Goal: Task Accomplishment & Management: Complete application form

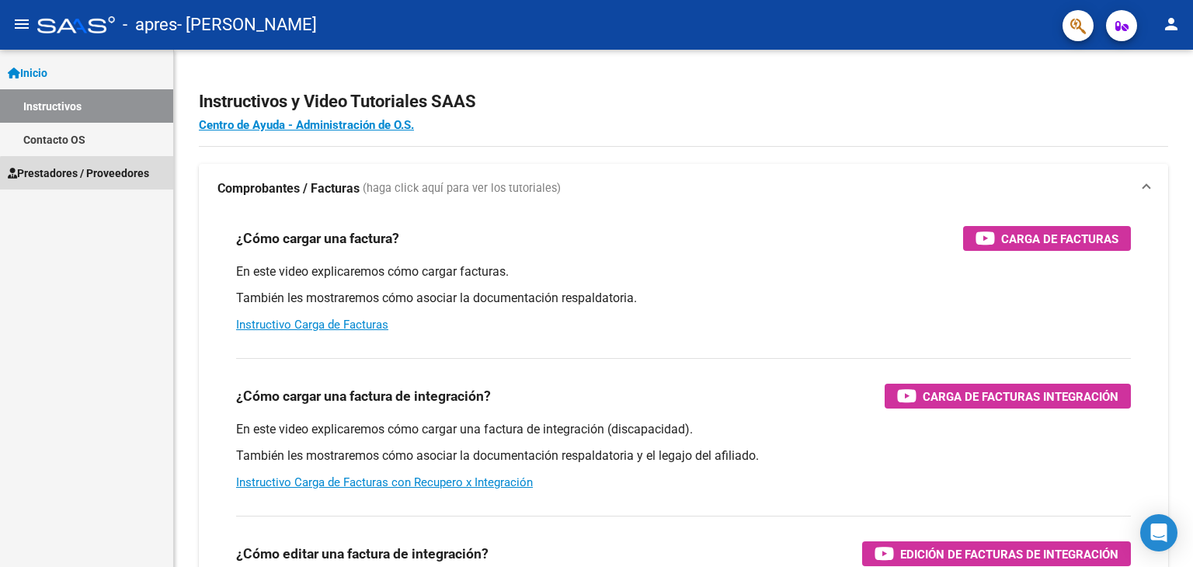
click at [123, 185] on link "Prestadores / Proveedores" at bounding box center [86, 172] width 173 height 33
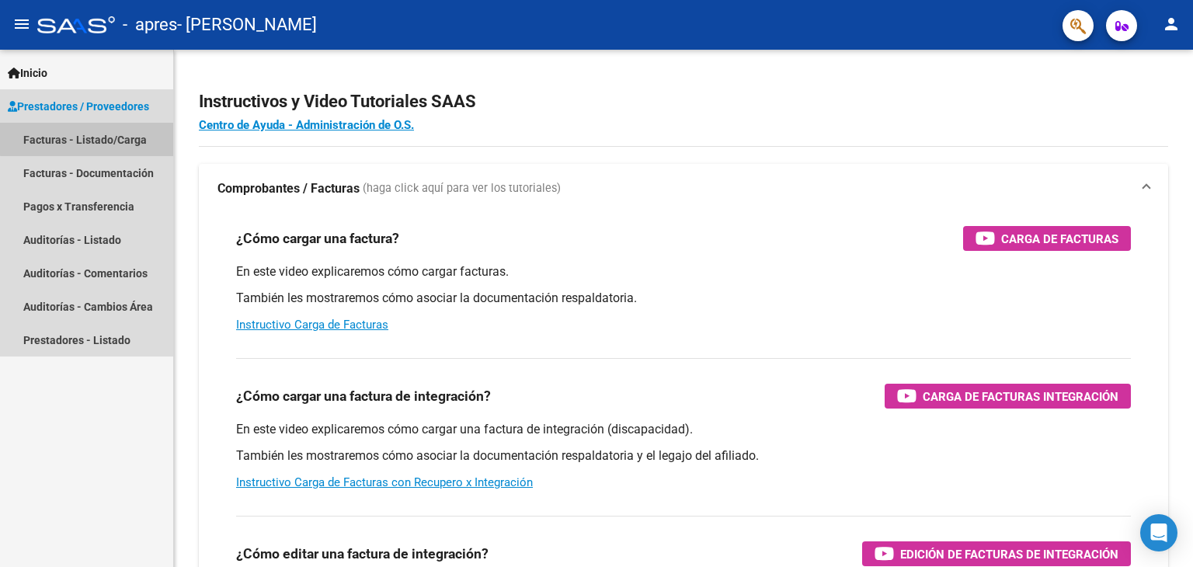
click at [105, 138] on link "Facturas - Listado/Carga" at bounding box center [86, 139] width 173 height 33
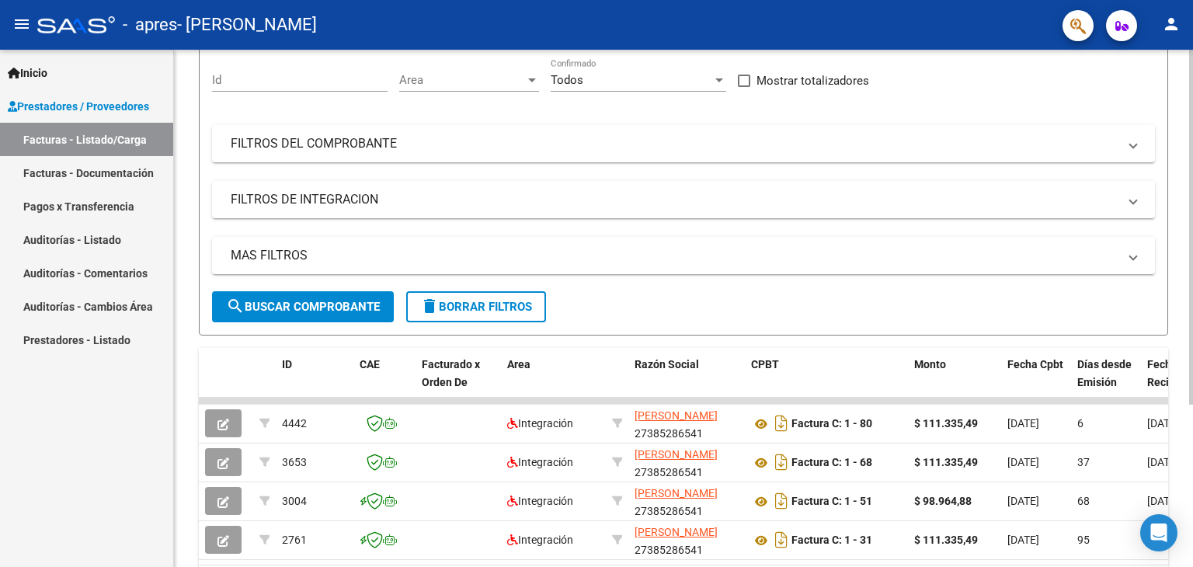
scroll to position [236, 0]
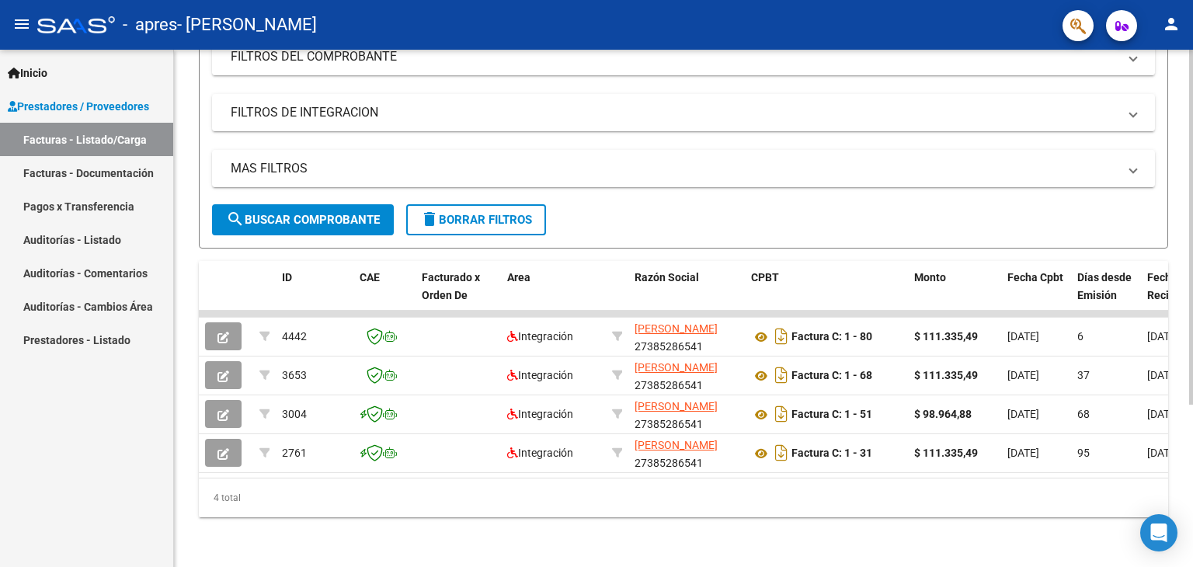
click at [1178, 315] on div "Video tutorial PRESTADORES -> Listado de CPBTs Emitidos por Prestadores / Prove…" at bounding box center [685, 196] width 1023 height 744
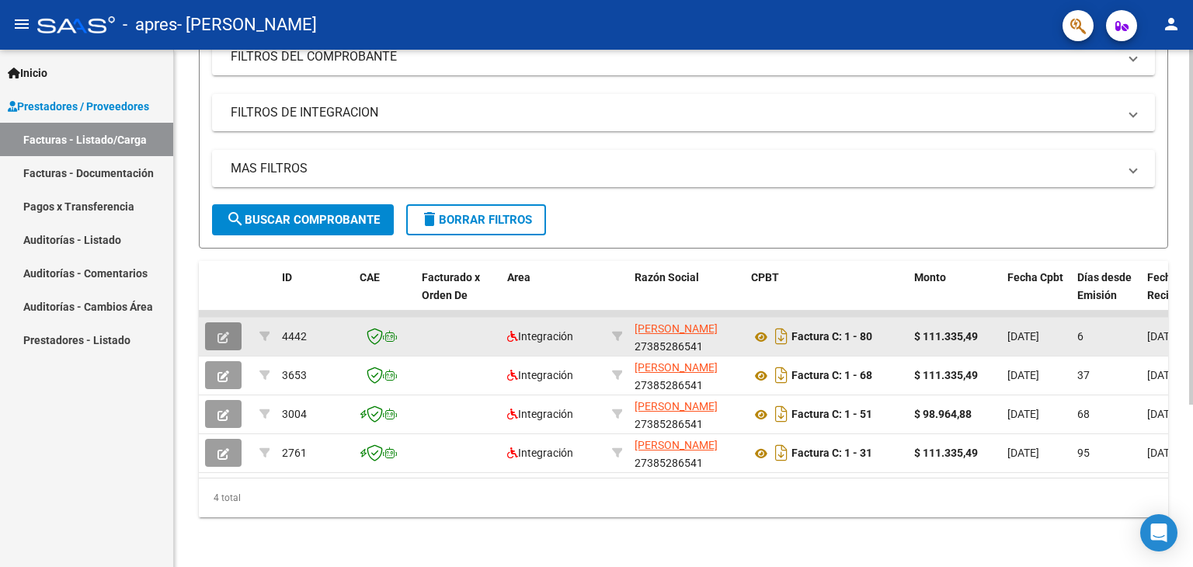
click at [220, 332] on icon "button" at bounding box center [224, 338] width 12 height 12
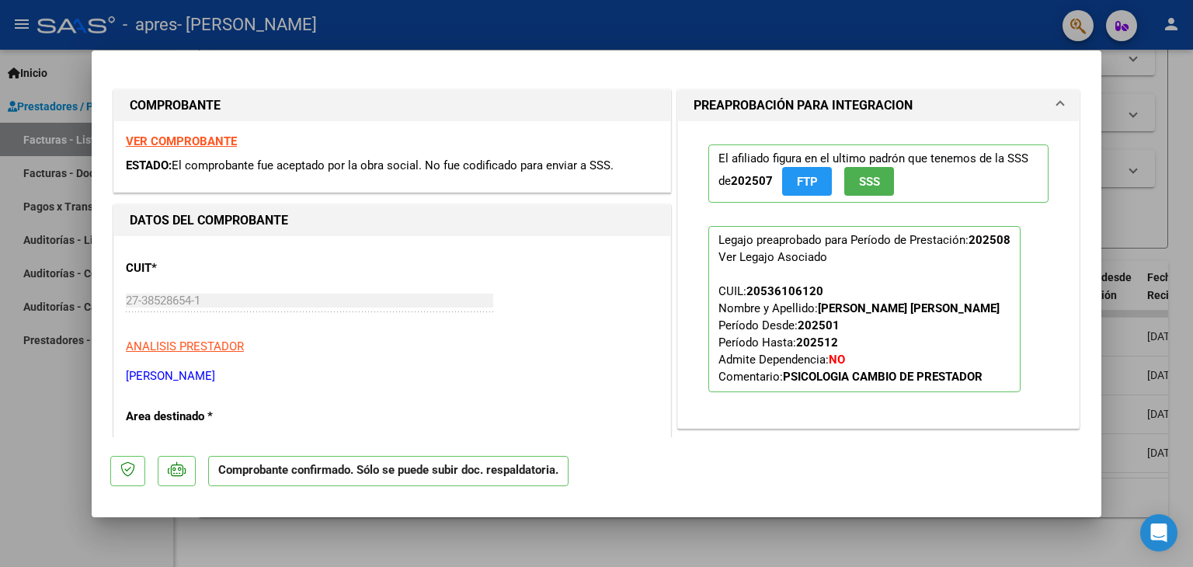
click at [30, 430] on div at bounding box center [596, 283] width 1193 height 567
type input "$ 0,00"
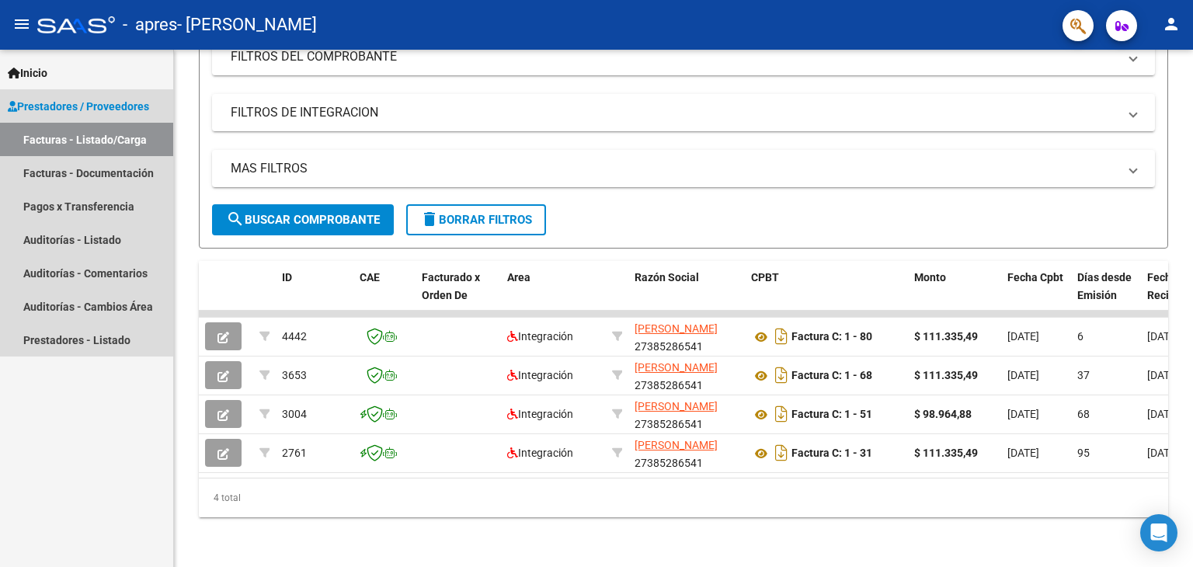
click at [85, 100] on span "Prestadores / Proveedores" at bounding box center [78, 106] width 141 height 17
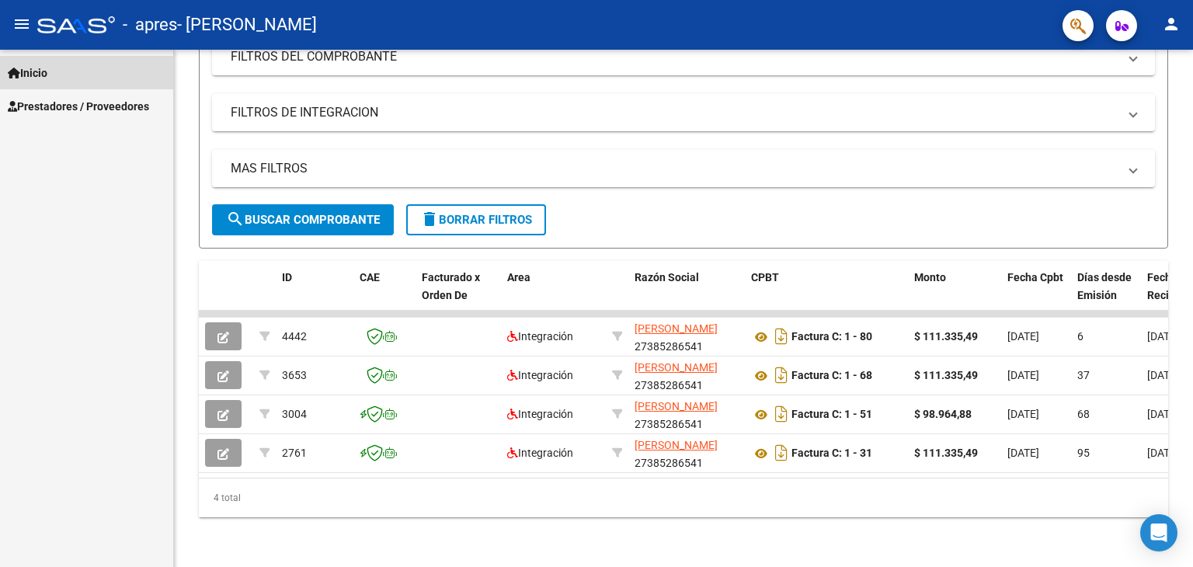
click at [74, 60] on link "Inicio" at bounding box center [86, 72] width 173 height 33
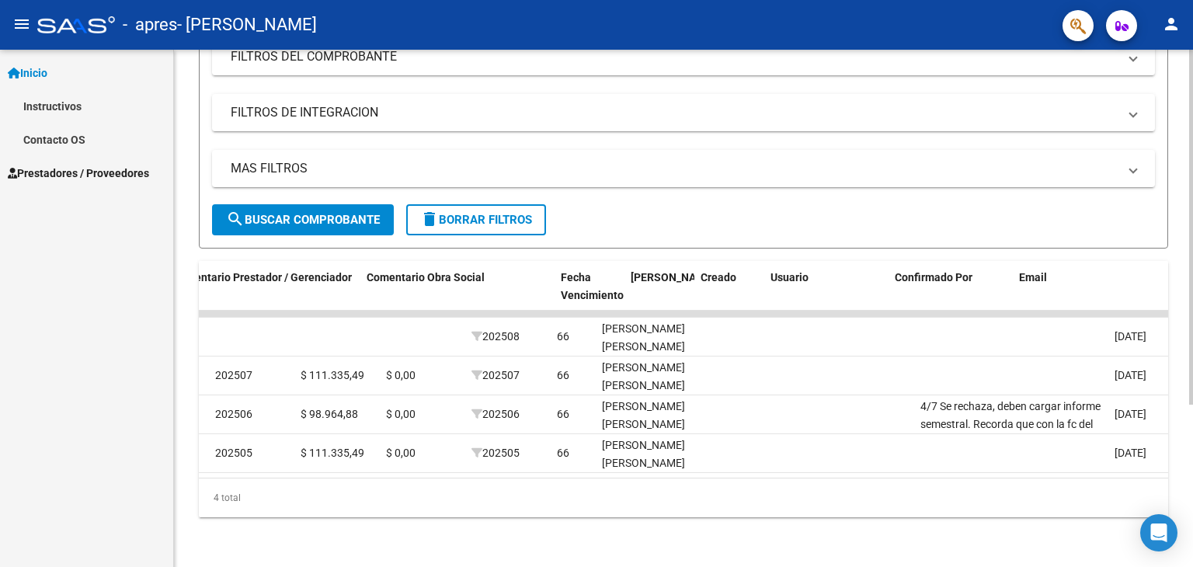
scroll to position [0, 2306]
